Goal: Task Accomplishment & Management: Manage account settings

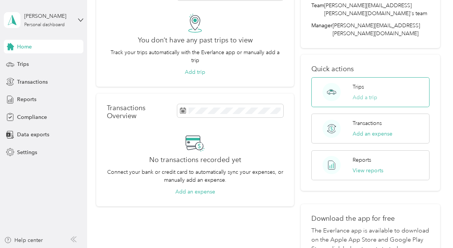
scroll to position [57, 0]
click at [377, 77] on div "Trips Add a trip" at bounding box center [370, 92] width 118 height 30
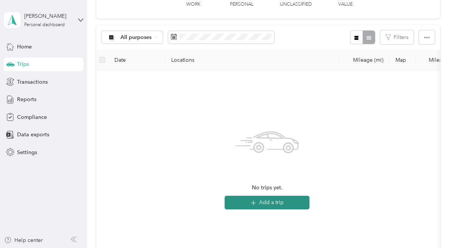
click at [277, 204] on button "Add a trip" at bounding box center [267, 203] width 85 height 14
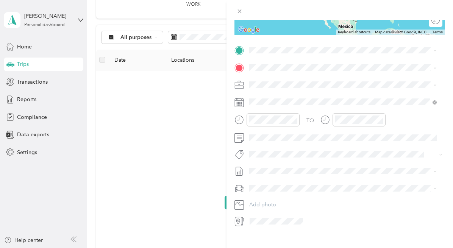
scroll to position [137, 0]
click at [286, 75] on span "[STREET_ADDRESS][US_STATE]" at bounding box center [302, 77] width 76 height 7
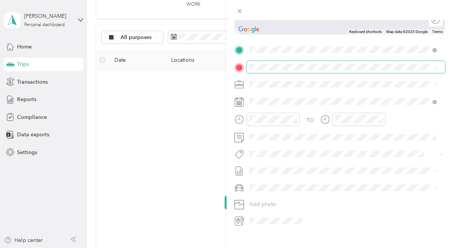
click at [269, 71] on span at bounding box center [346, 67] width 199 height 12
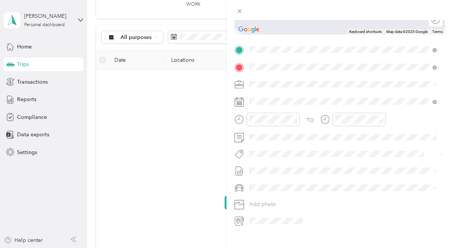
click at [293, 95] on span "[STREET_ADDRESS][US_STATE]" at bounding box center [302, 94] width 76 height 7
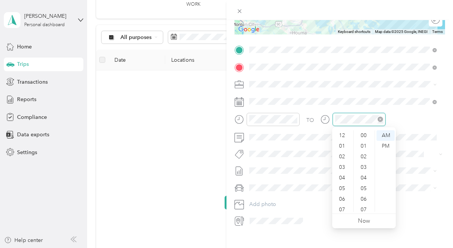
scroll to position [45, 0]
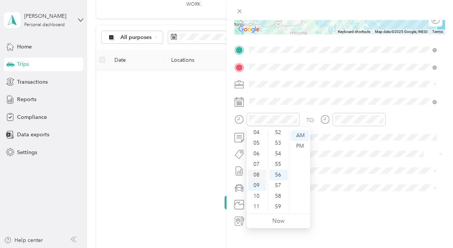
click at [253, 176] on div "08" at bounding box center [257, 175] width 18 height 11
click at [279, 160] on div "06" at bounding box center [279, 161] width 18 height 11
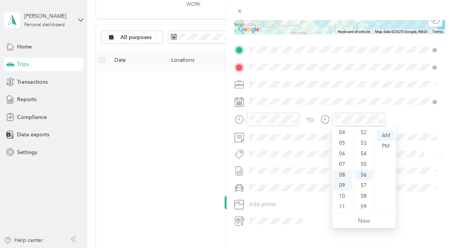
click at [342, 175] on div "08" at bounding box center [343, 175] width 18 height 11
click at [364, 159] on div "06" at bounding box center [364, 159] width 18 height 11
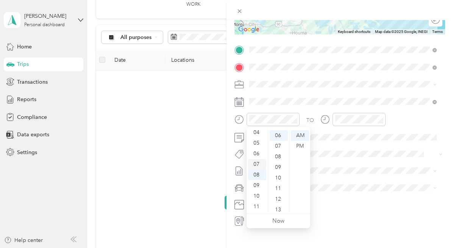
click at [258, 163] on div "07" at bounding box center [257, 164] width 18 height 11
click at [367, 165] on span at bounding box center [346, 171] width 199 height 12
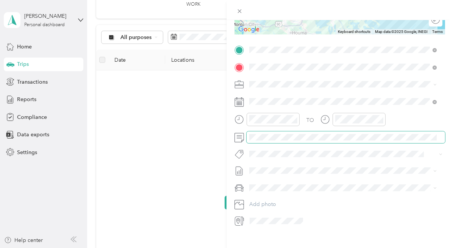
scroll to position [149, 0]
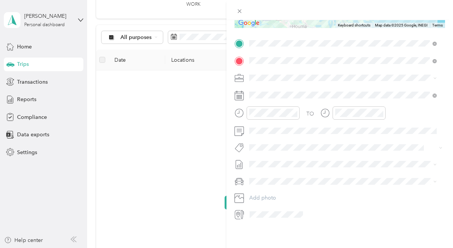
click at [343, 229] on div "New Trip Save This trip cannot be edited because it is either under review, app…" at bounding box center [340, 144] width 227 height 248
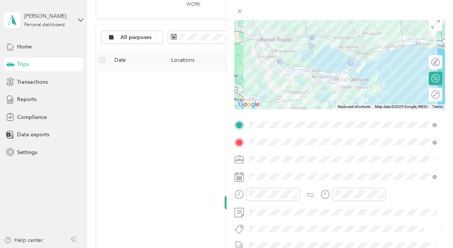
scroll to position [0, 0]
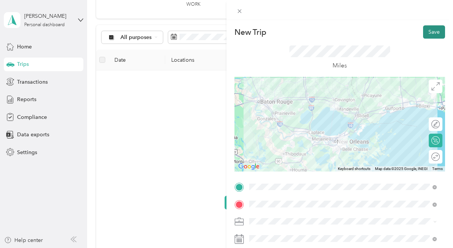
click at [423, 32] on button "Save" at bounding box center [434, 31] width 22 height 13
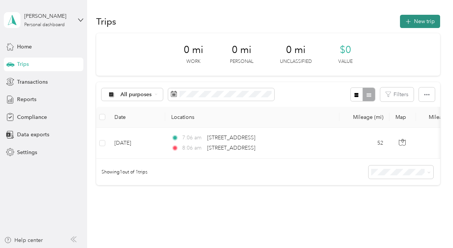
click at [416, 17] on button "New trip" at bounding box center [420, 21] width 40 height 13
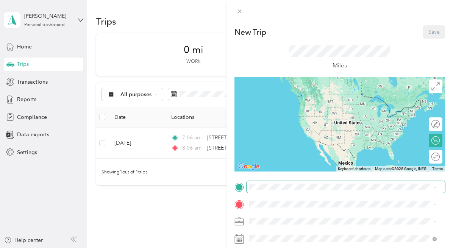
click at [293, 192] on span at bounding box center [346, 187] width 199 height 12
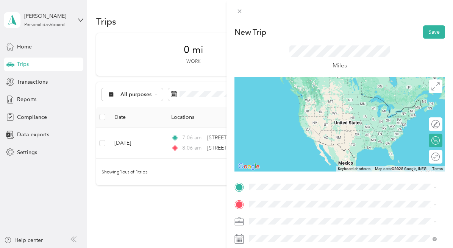
click at [296, 143] on span "[STREET_ADDRESS][US_STATE]" at bounding box center [302, 145] width 76 height 7
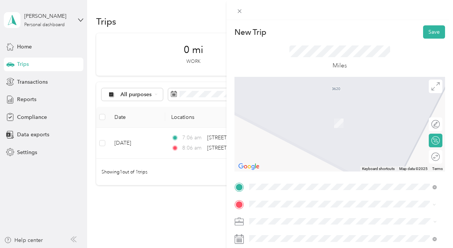
click at [281, 116] on span "[STREET_ADDRESS][US_STATE]" at bounding box center [302, 112] width 76 height 7
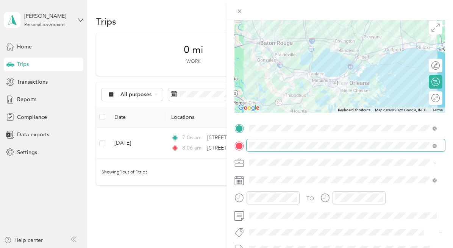
scroll to position [59, 0]
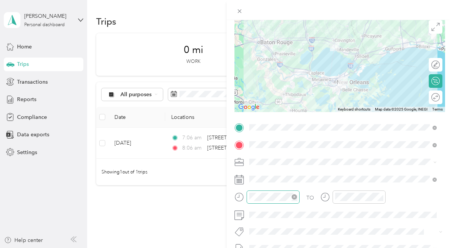
click at [294, 197] on icon "close-circle" at bounding box center [294, 196] width 5 height 5
click at [380, 197] on icon "close-circle" at bounding box center [380, 196] width 5 height 5
click at [402, 189] on div "TO Add photo" at bounding box center [340, 213] width 211 height 183
